Goal: Task Accomplishment & Management: Manage account settings

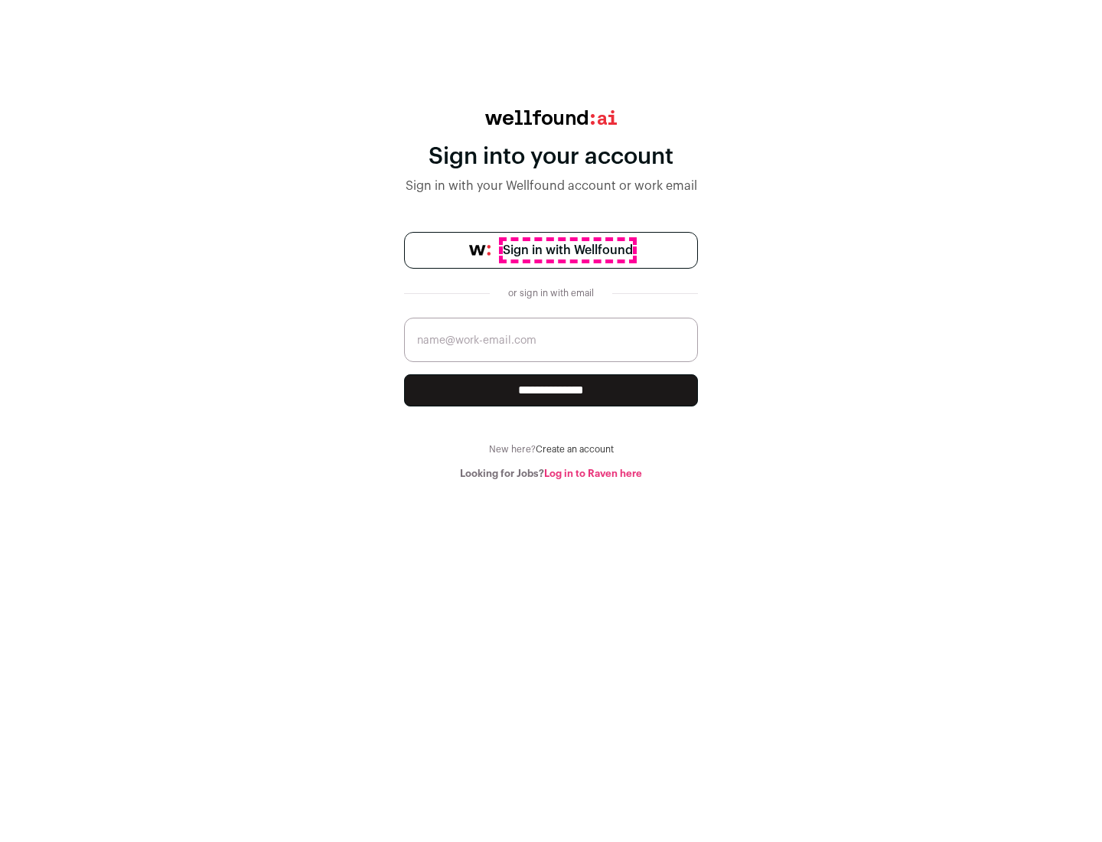
click at [567, 250] on span "Sign in with Wellfound" at bounding box center [568, 250] width 130 height 18
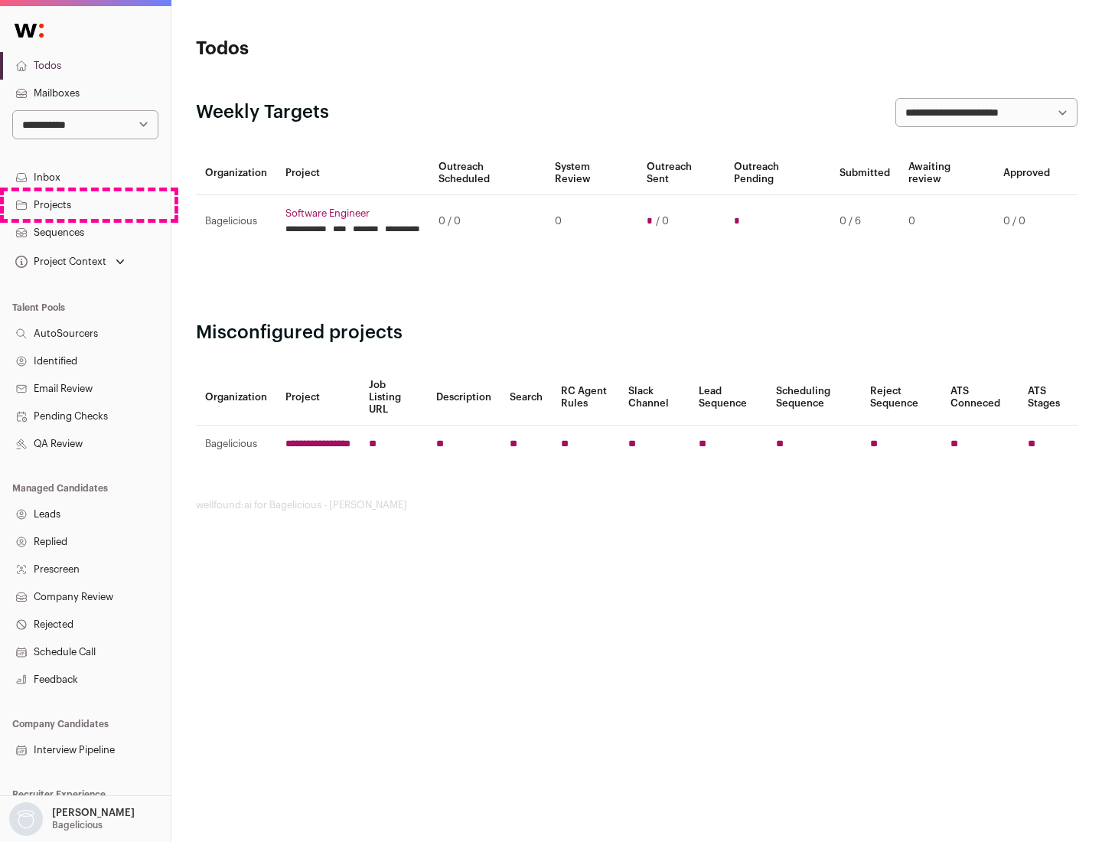
click at [85, 204] on link "Projects" at bounding box center [85, 205] width 171 height 28
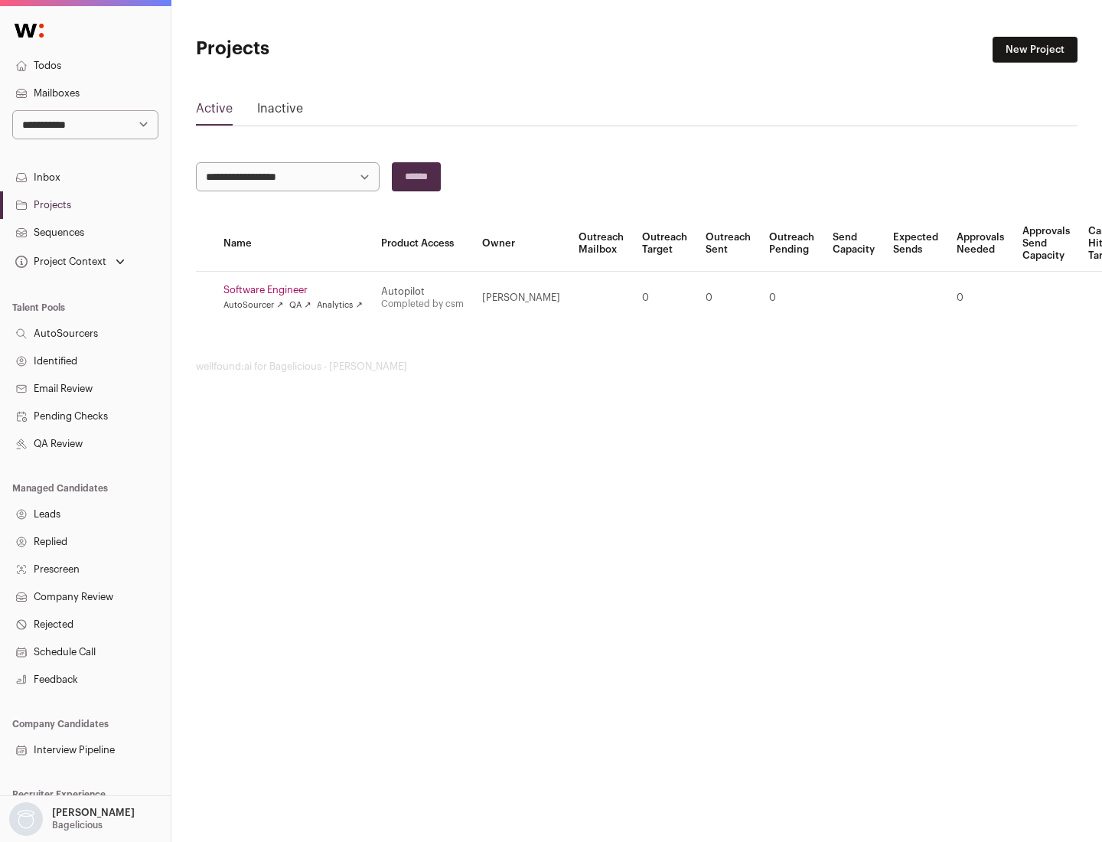
click at [298, 290] on link "Software Engineer" at bounding box center [293, 290] width 139 height 12
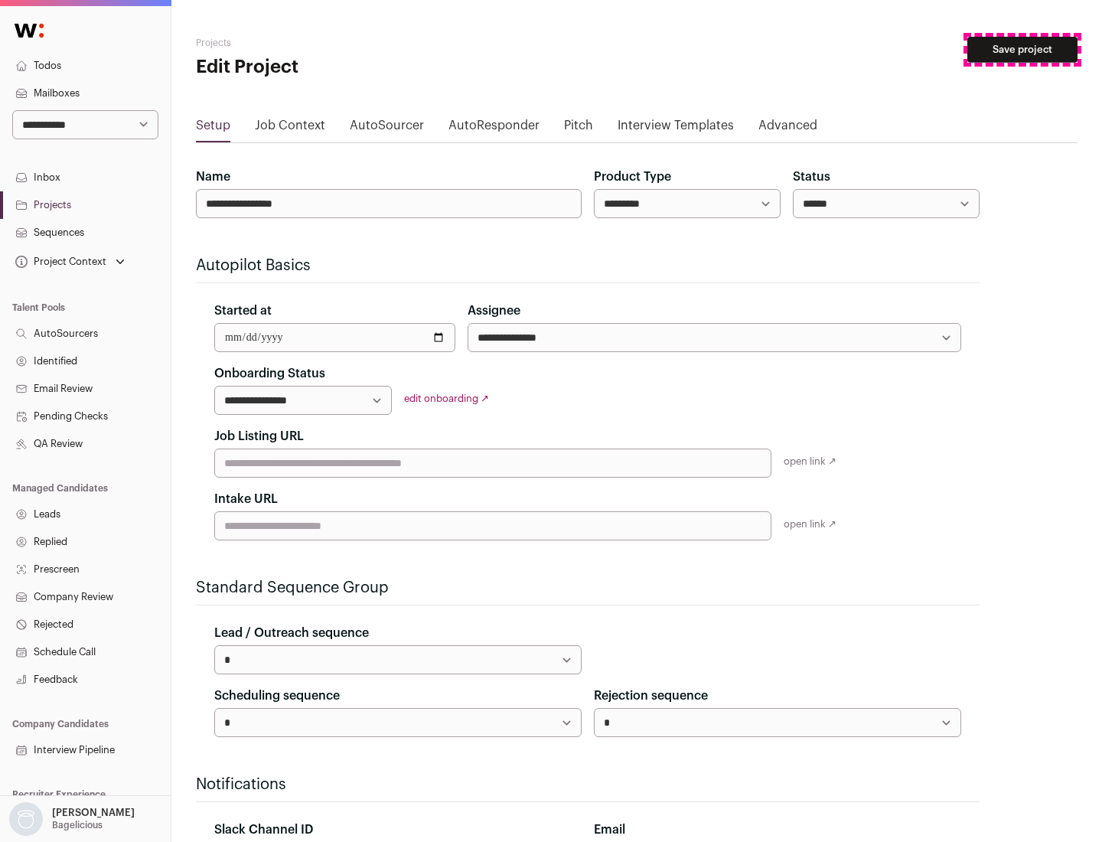
click at [1023, 50] on button "Save project" at bounding box center [1022, 50] width 110 height 26
